Goal: Transaction & Acquisition: Purchase product/service

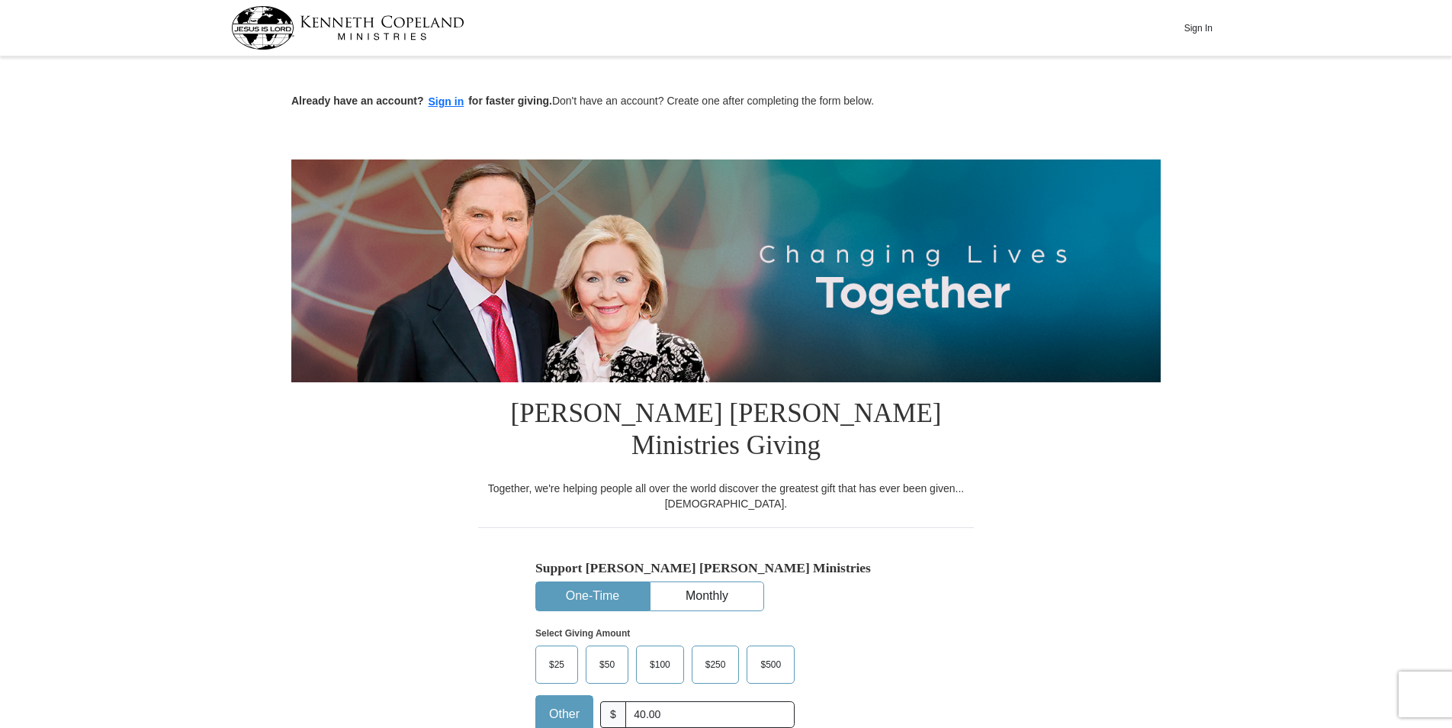
select select "CA"
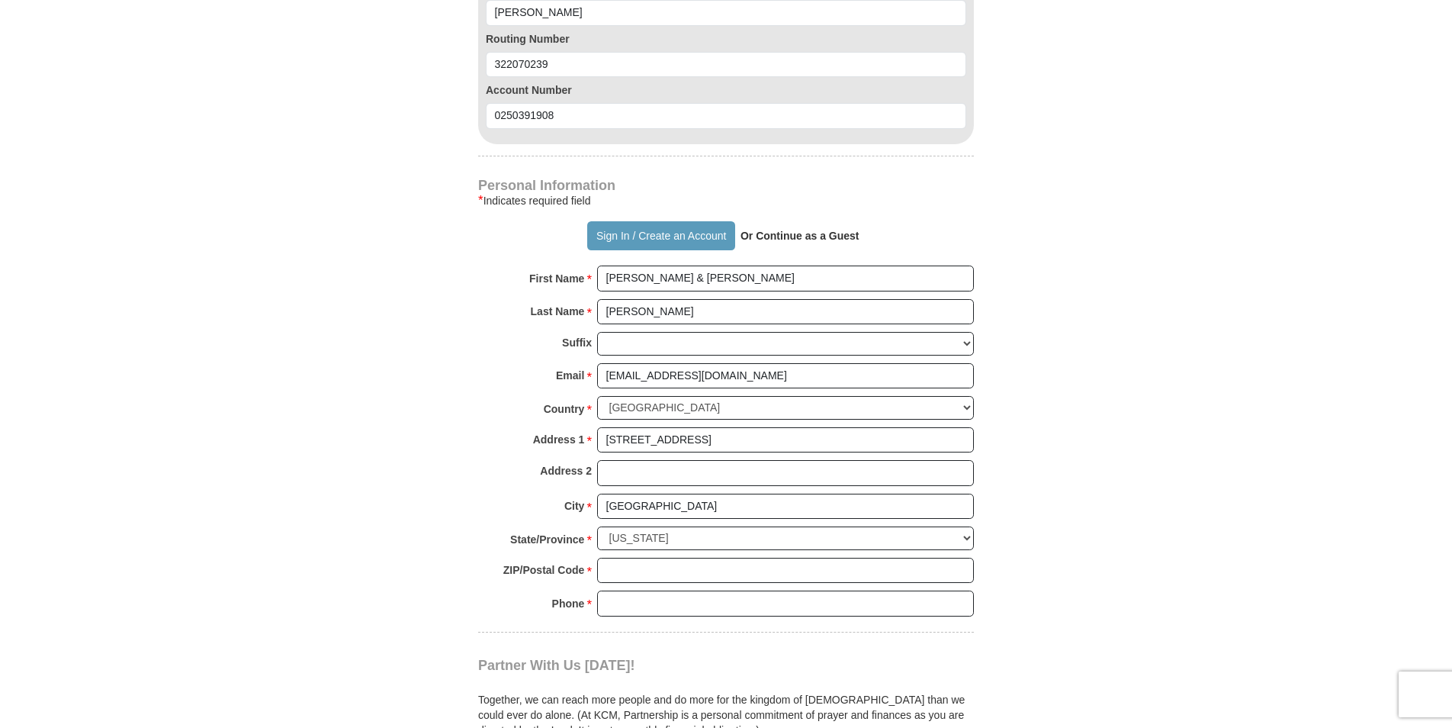
scroll to position [1144, 0]
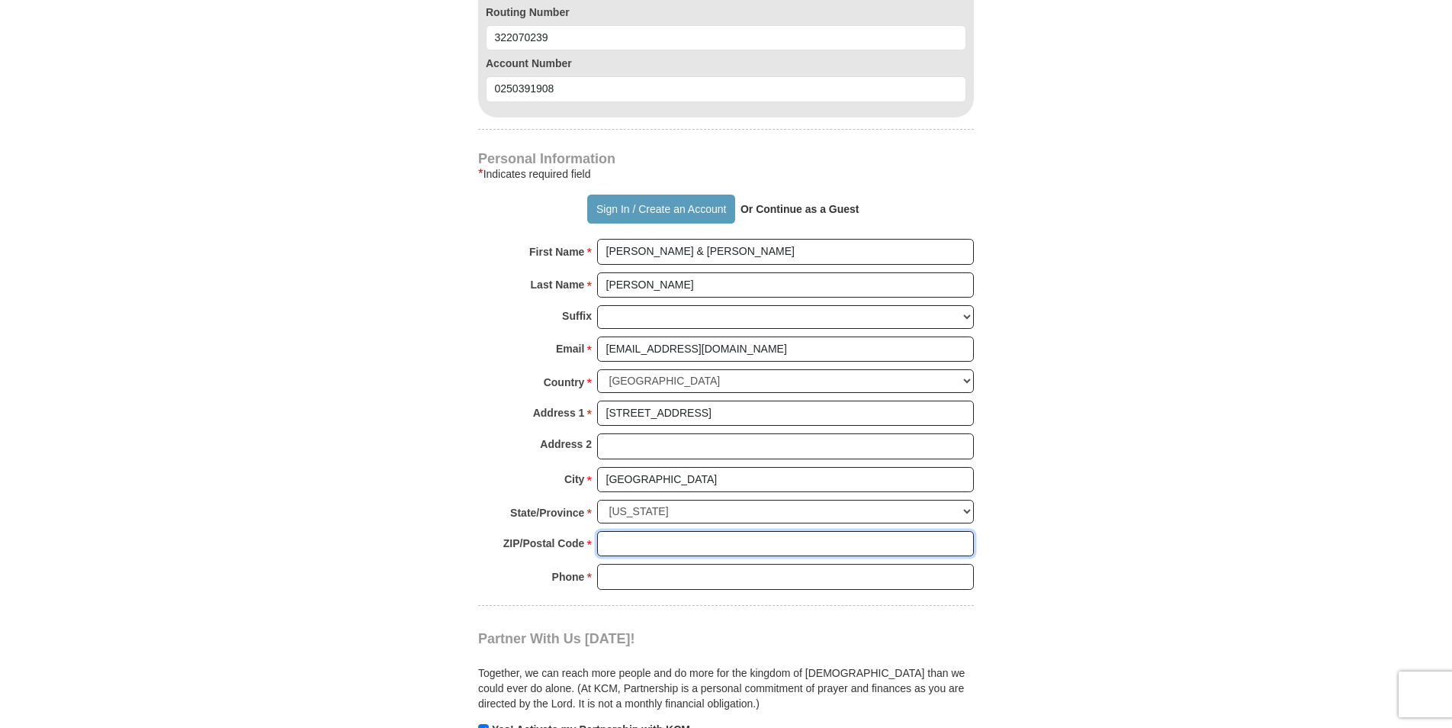
click at [633, 531] on input "ZIP/Postal Code *" at bounding box center [785, 544] width 377 height 26
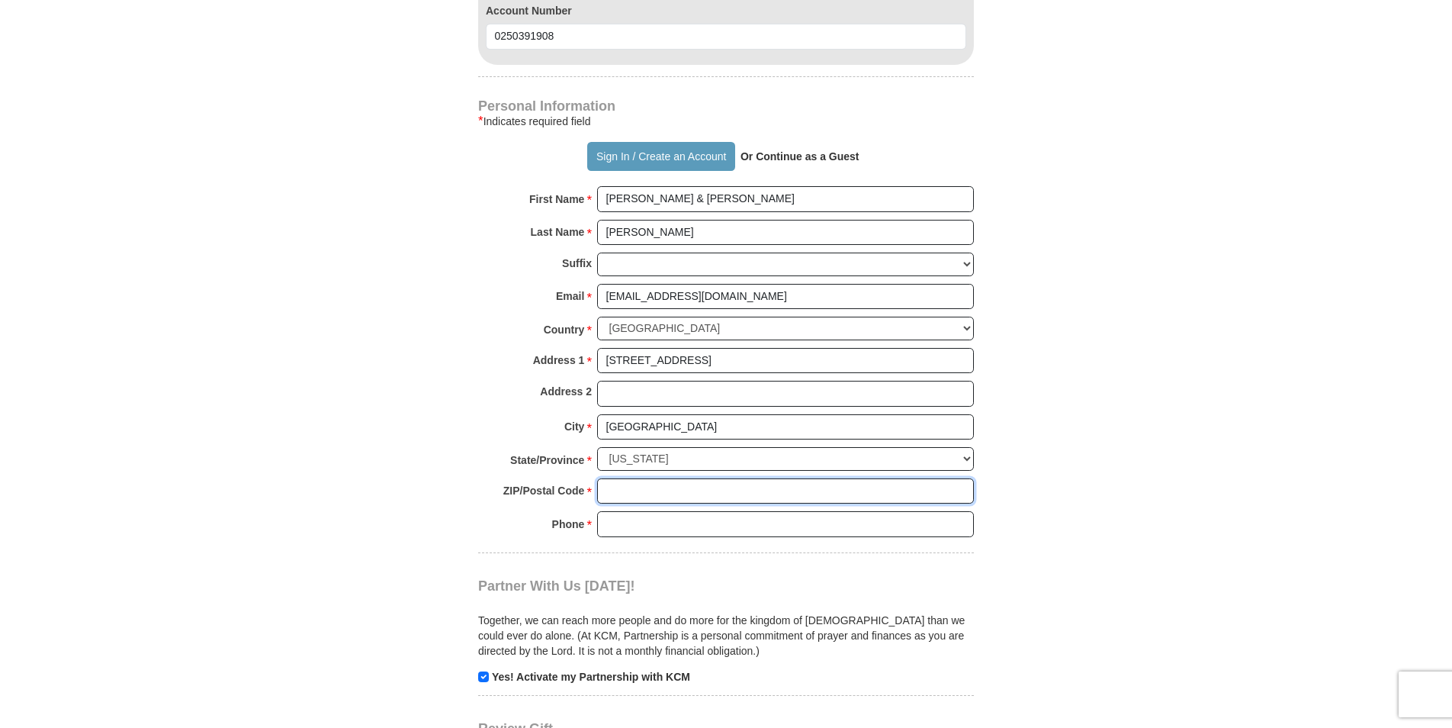
scroll to position [1220, 0]
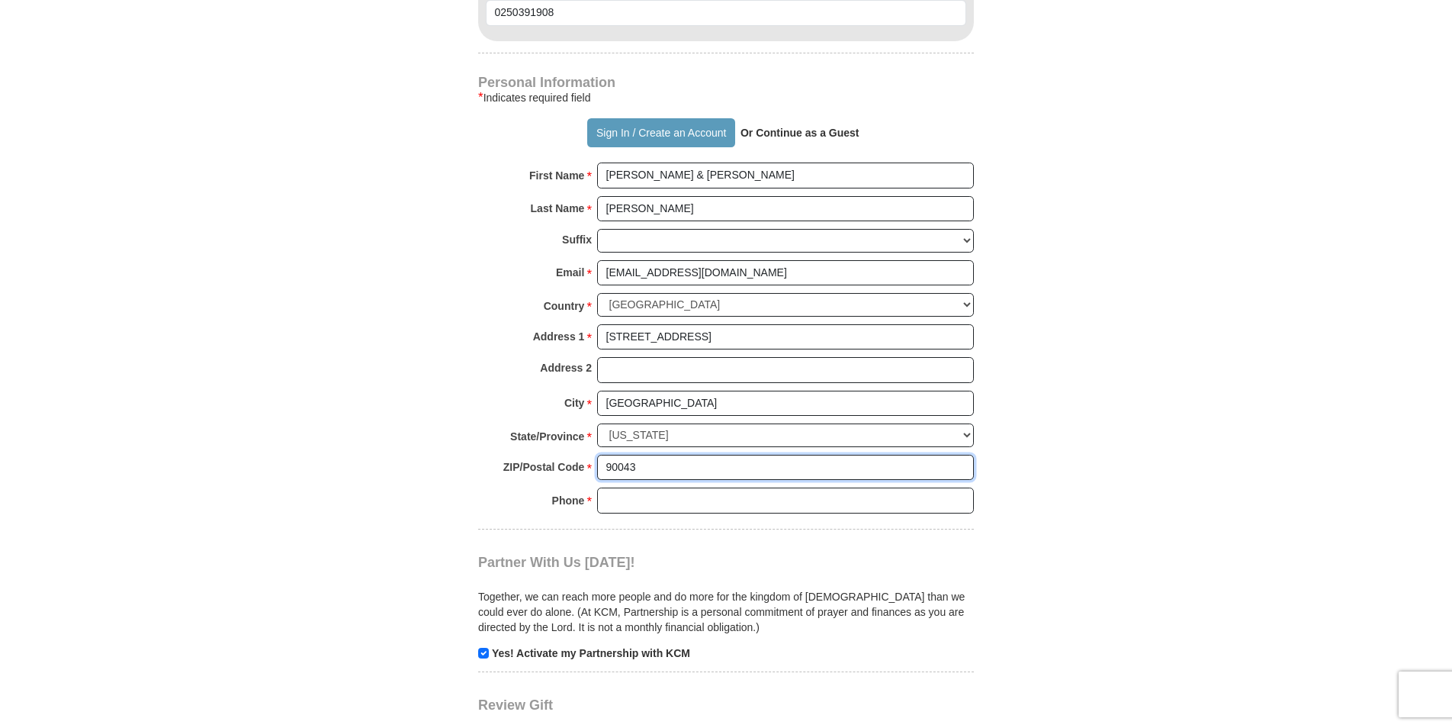
type input "90043"
click at [629, 487] on input "Phone * *" at bounding box center [785, 500] width 377 height 26
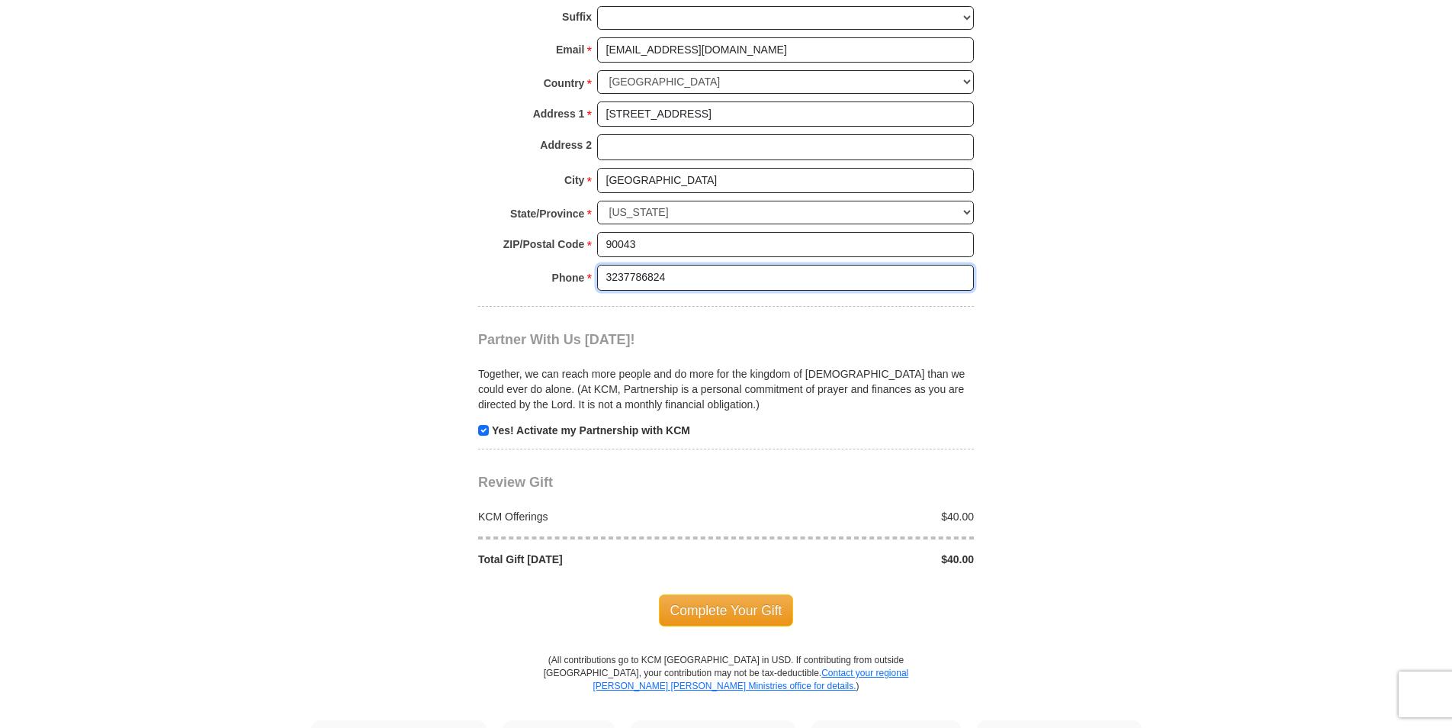
scroll to position [1449, 0]
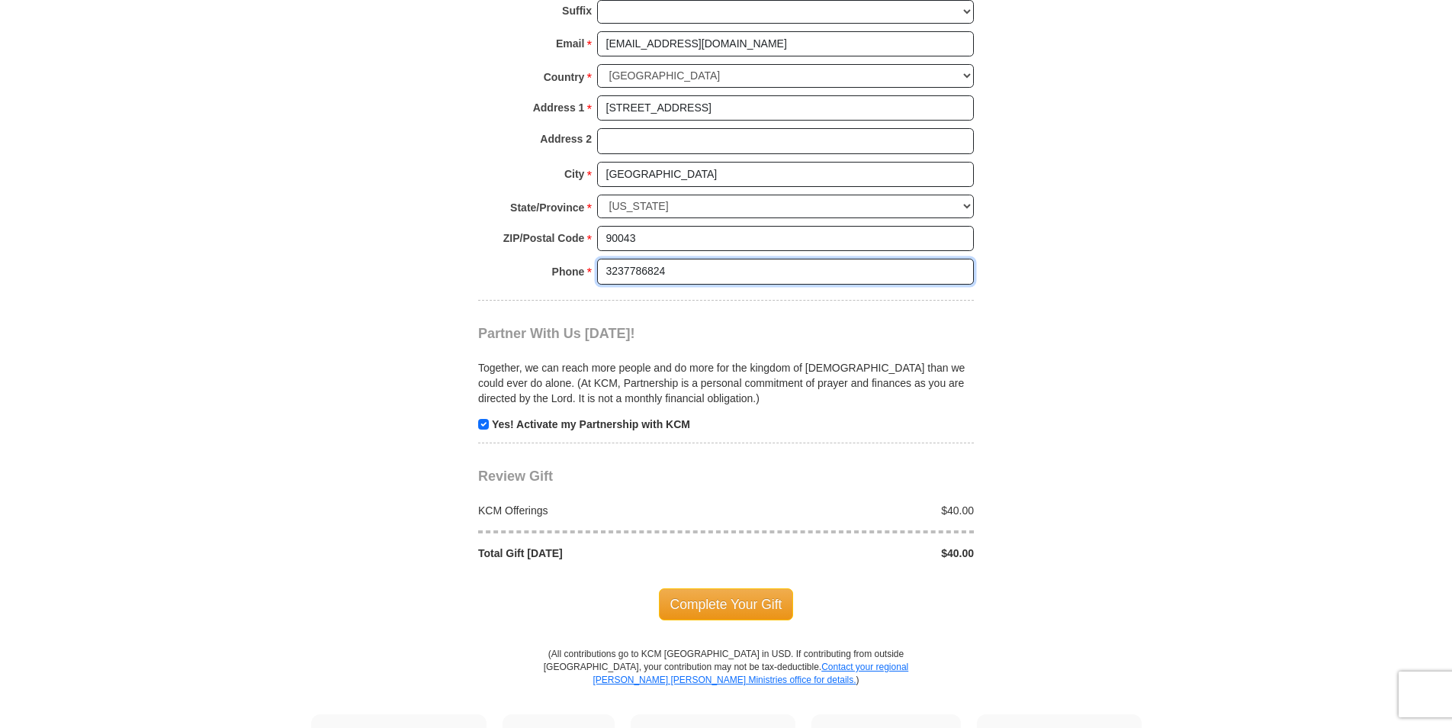
type input "3237786824"
click at [484, 419] on input "checkbox" at bounding box center [483, 424] width 11 height 11
checkbox input "false"
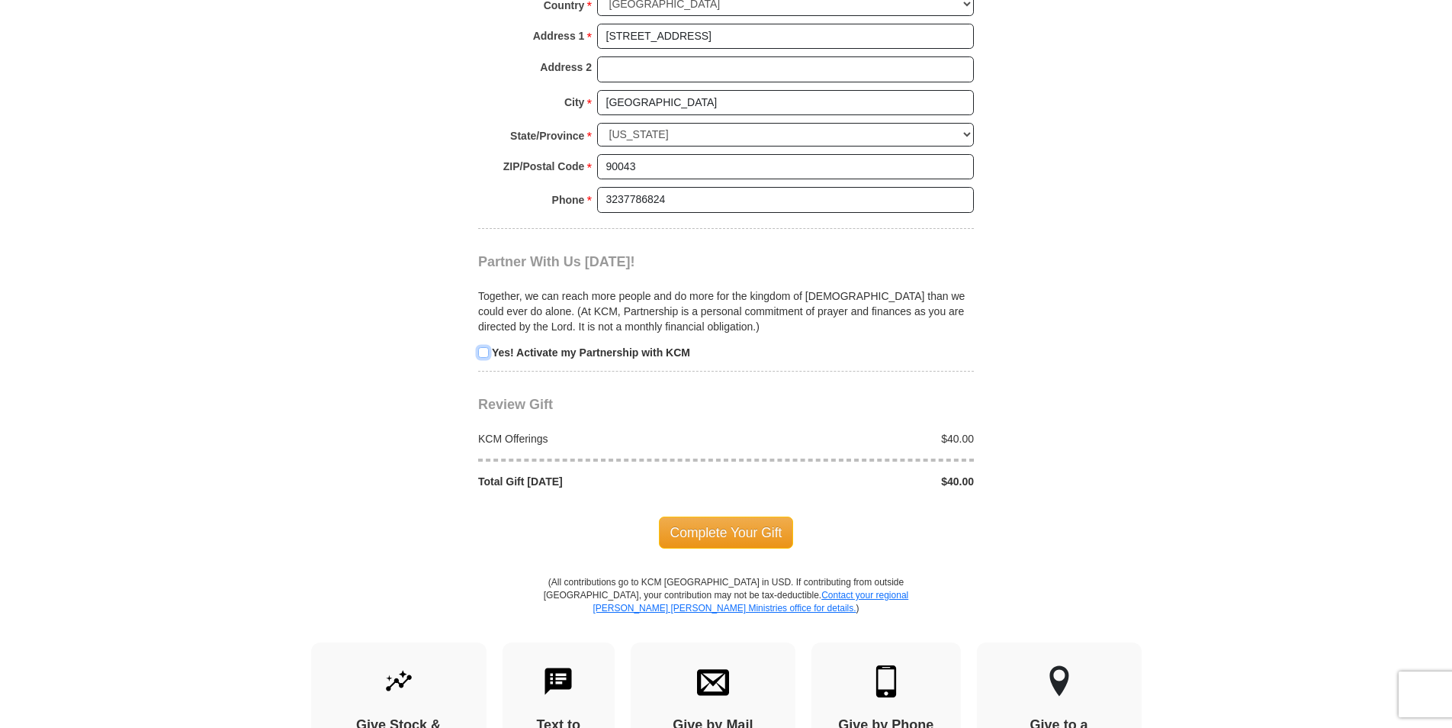
scroll to position [1526, 0]
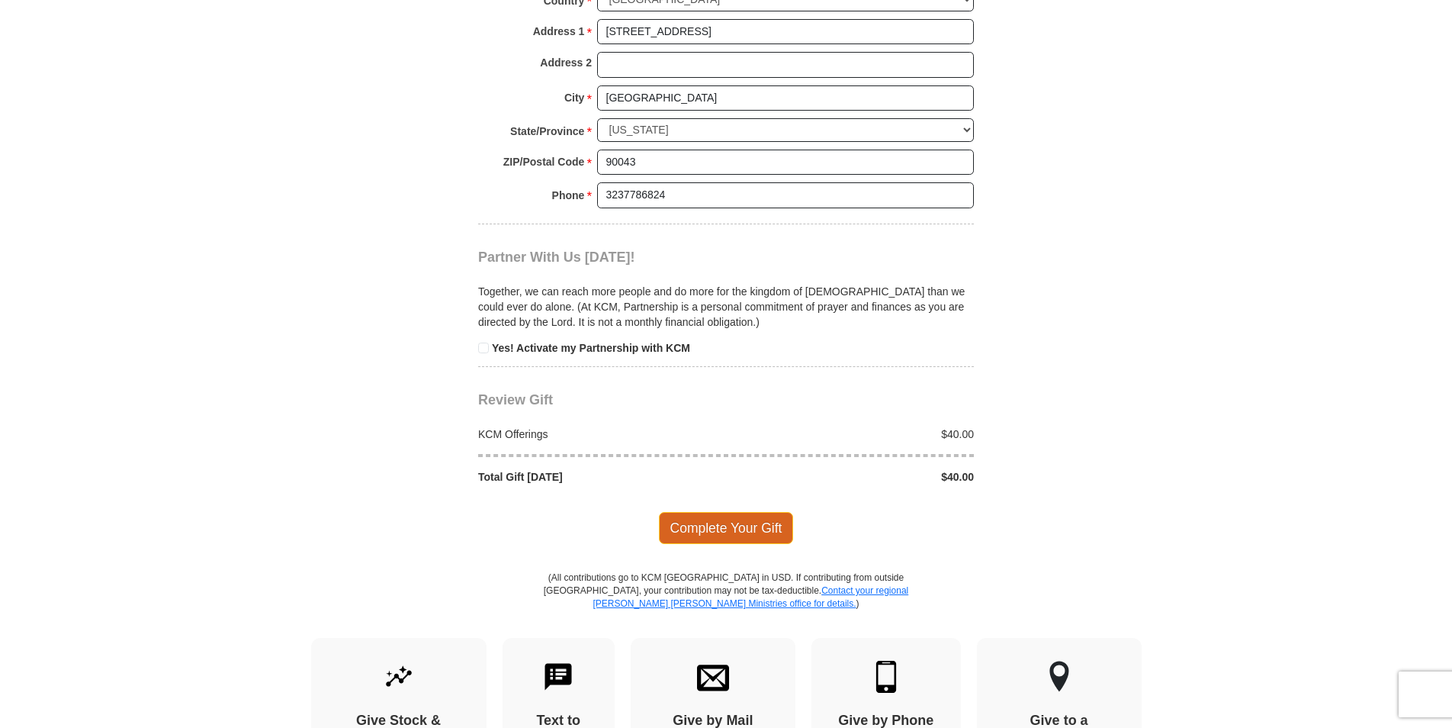
click at [746, 512] on span "Complete Your Gift" at bounding box center [726, 528] width 135 height 32
